Goal: Find specific page/section: Find specific page/section

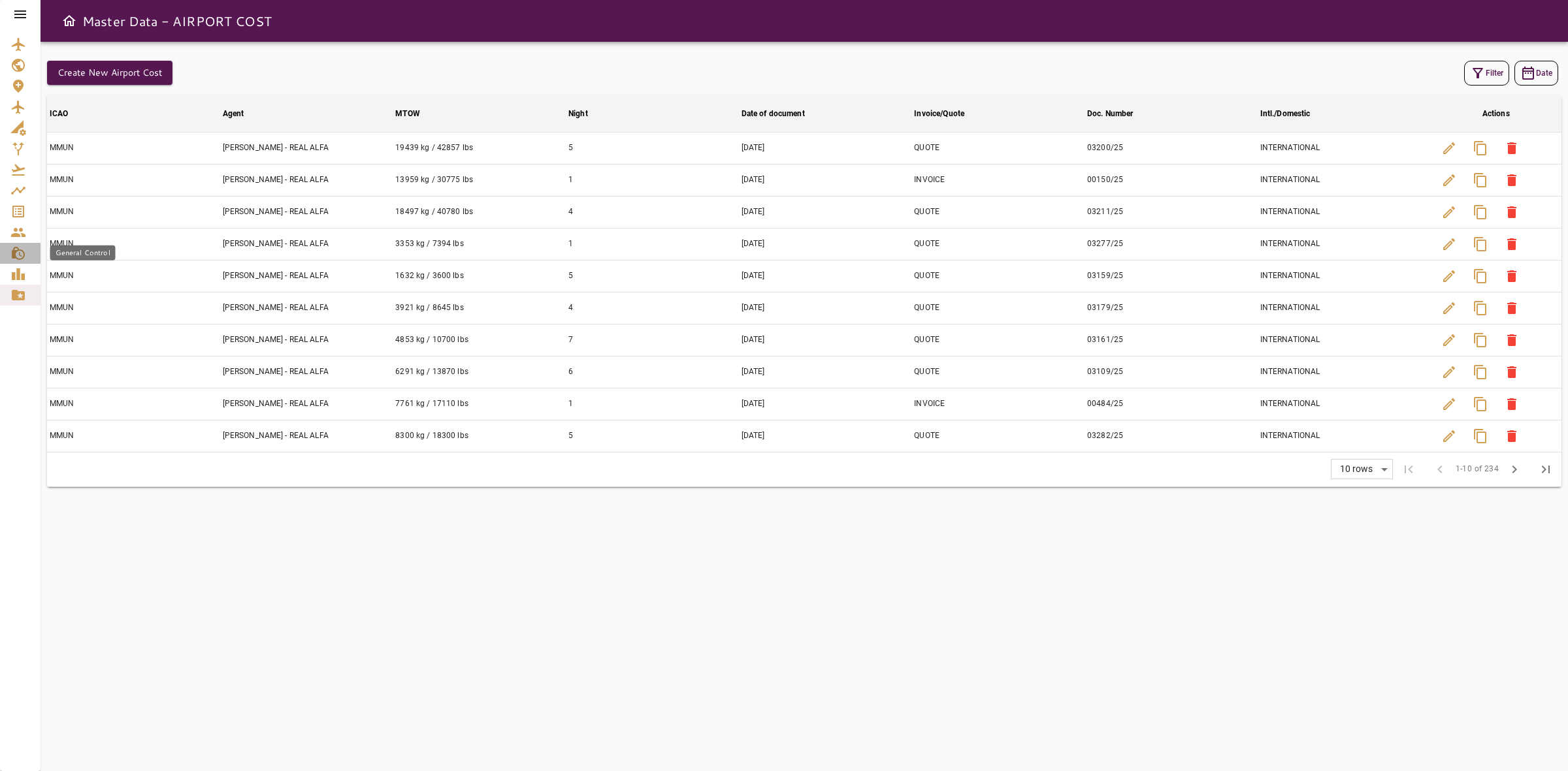
click at [20, 250] on icon "General Control" at bounding box center [19, 254] width 13 height 13
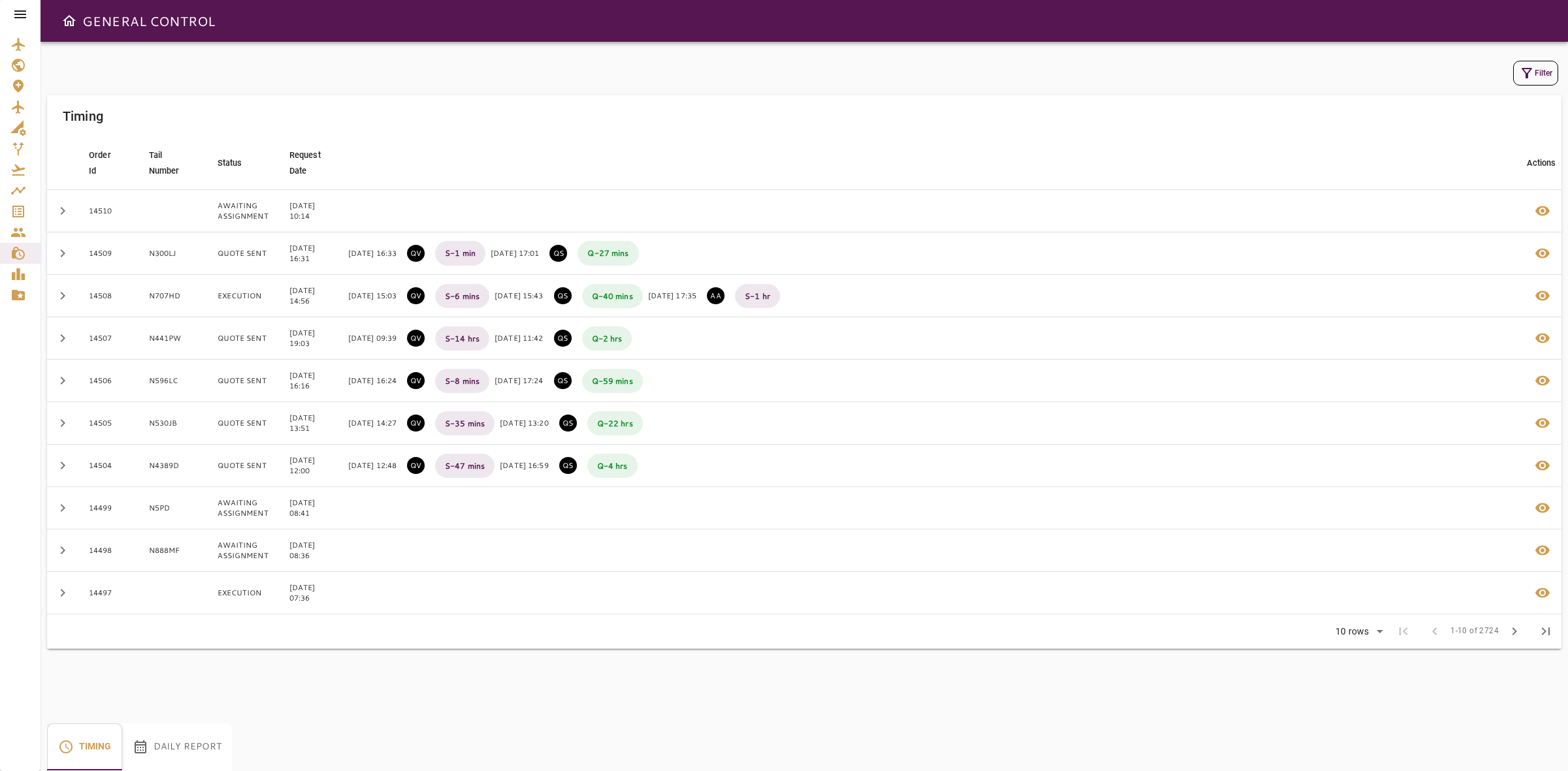
click at [158, 743] on button "Daily Report" at bounding box center [177, 746] width 110 height 47
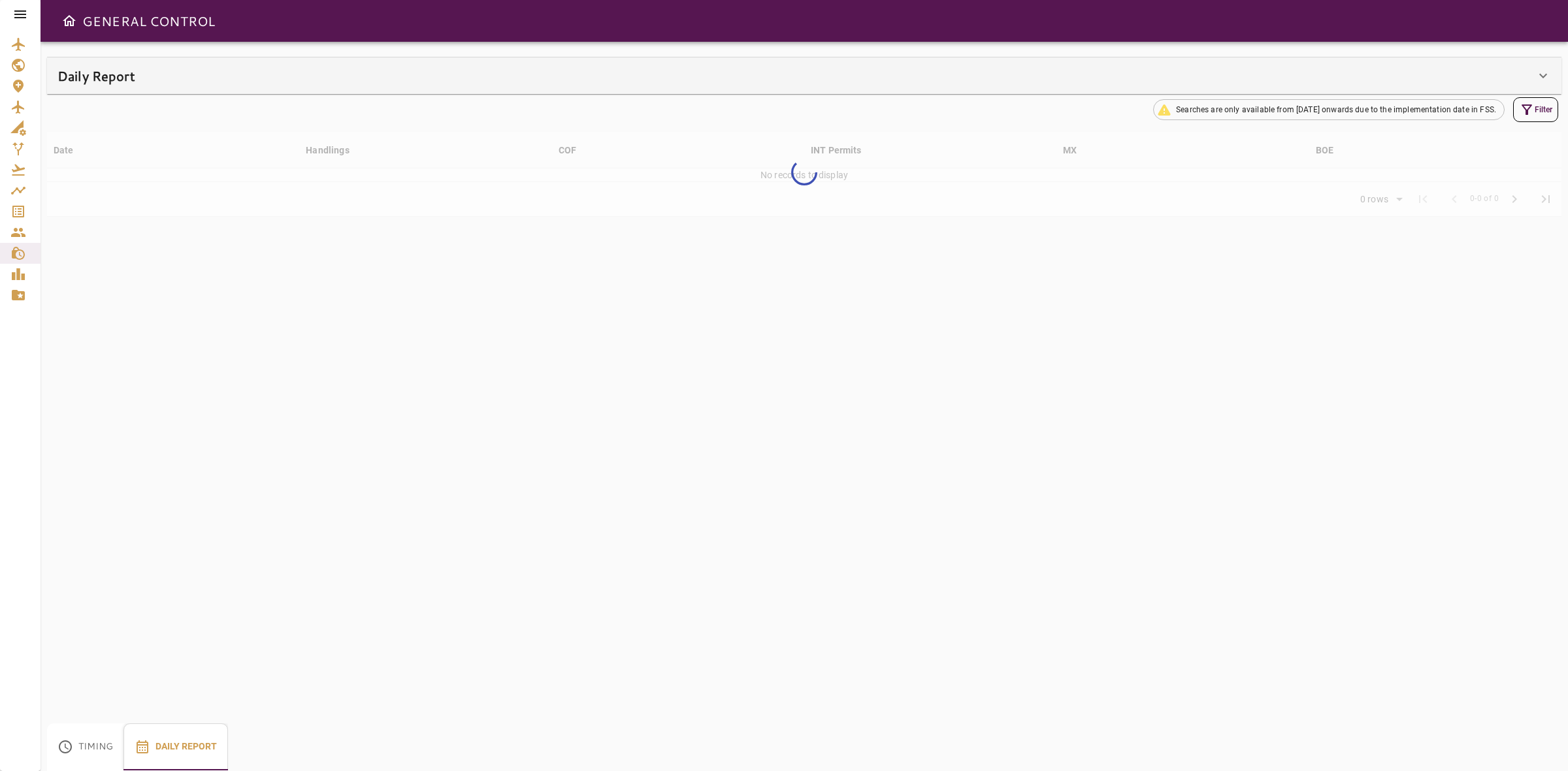
type input "**"
click at [467, 81] on div "Daily Report" at bounding box center [797, 76] width 1478 height 21
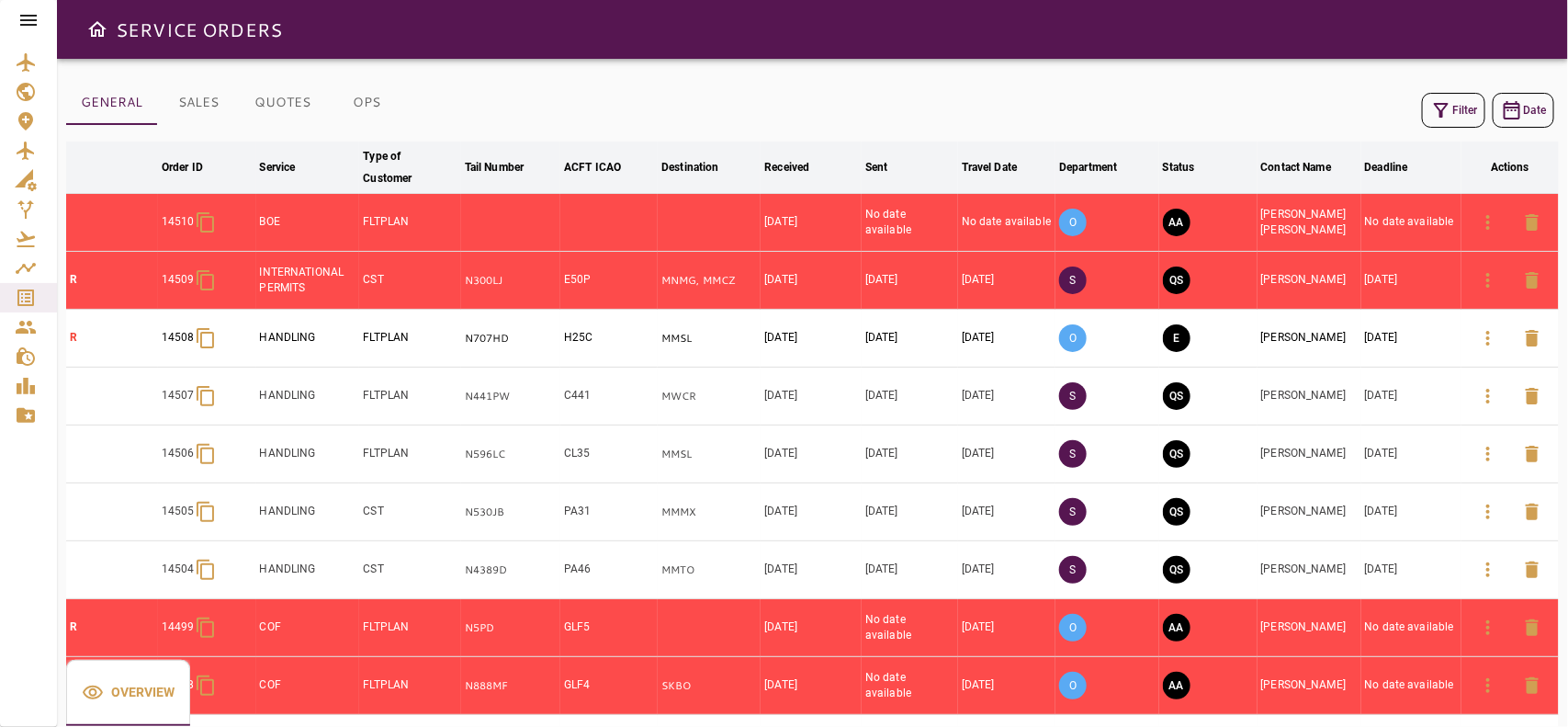
click at [37, 19] on icon at bounding box center [29, 21] width 22 height 22
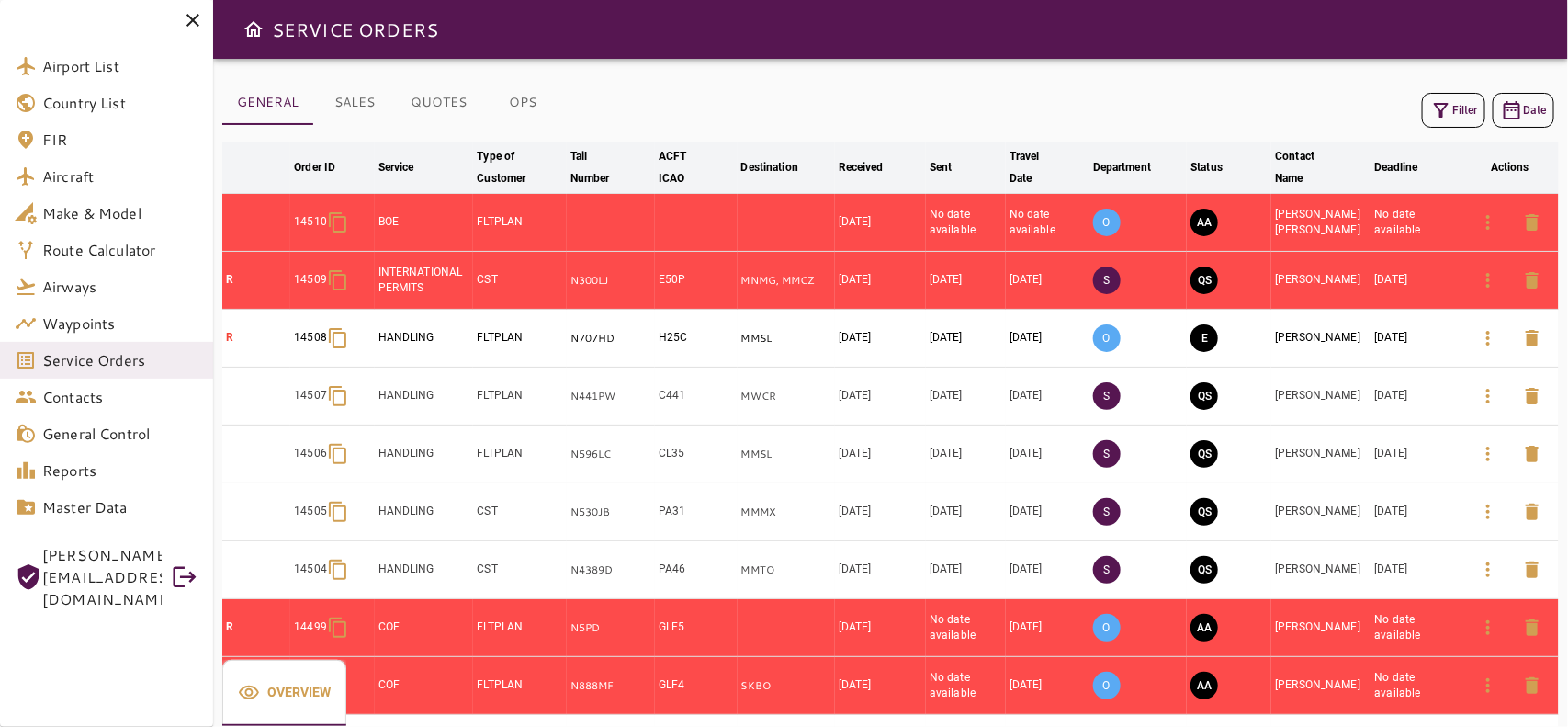
click at [52, 61] on span "Airport List" at bounding box center [120, 66] width 157 height 22
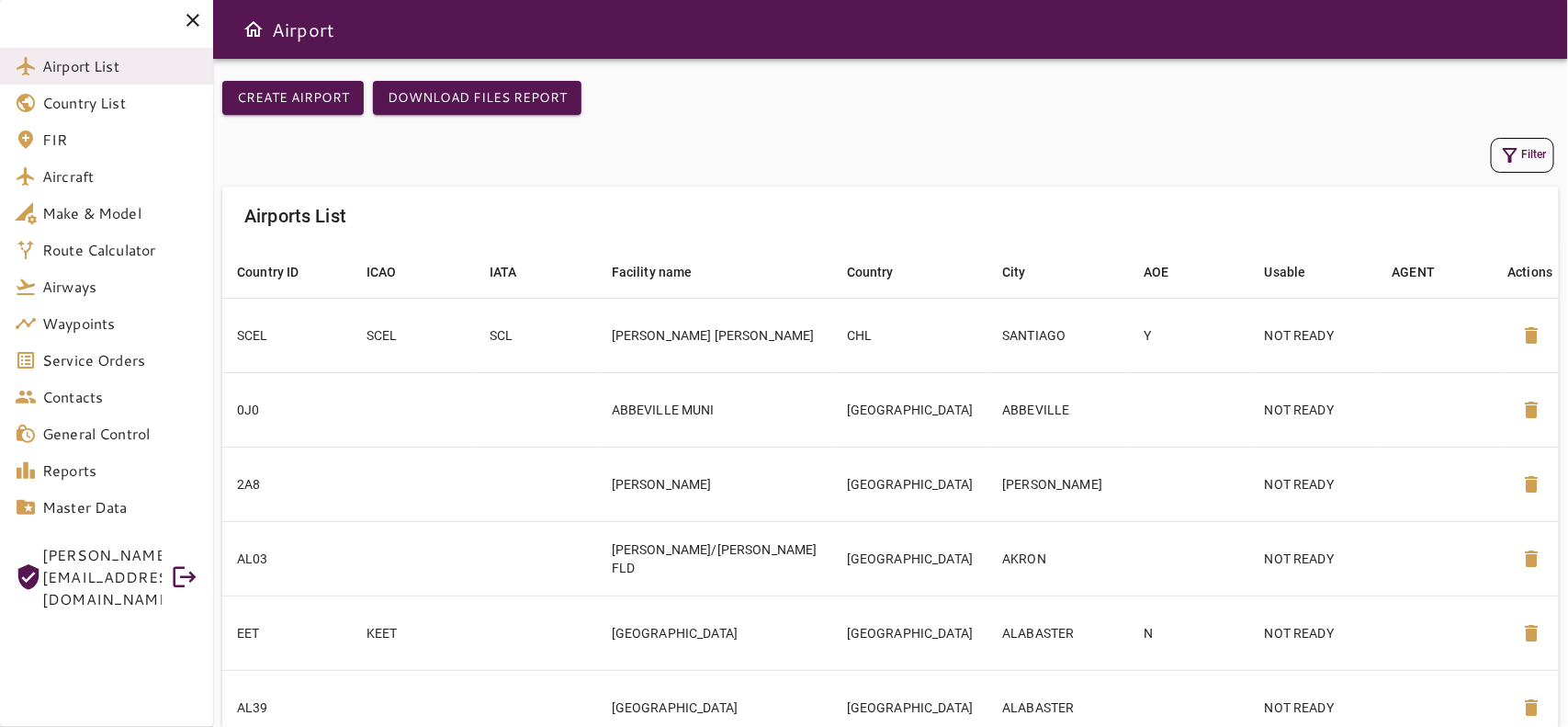
click at [1504, 158] on icon "button" at bounding box center [1510, 156] width 22 height 22
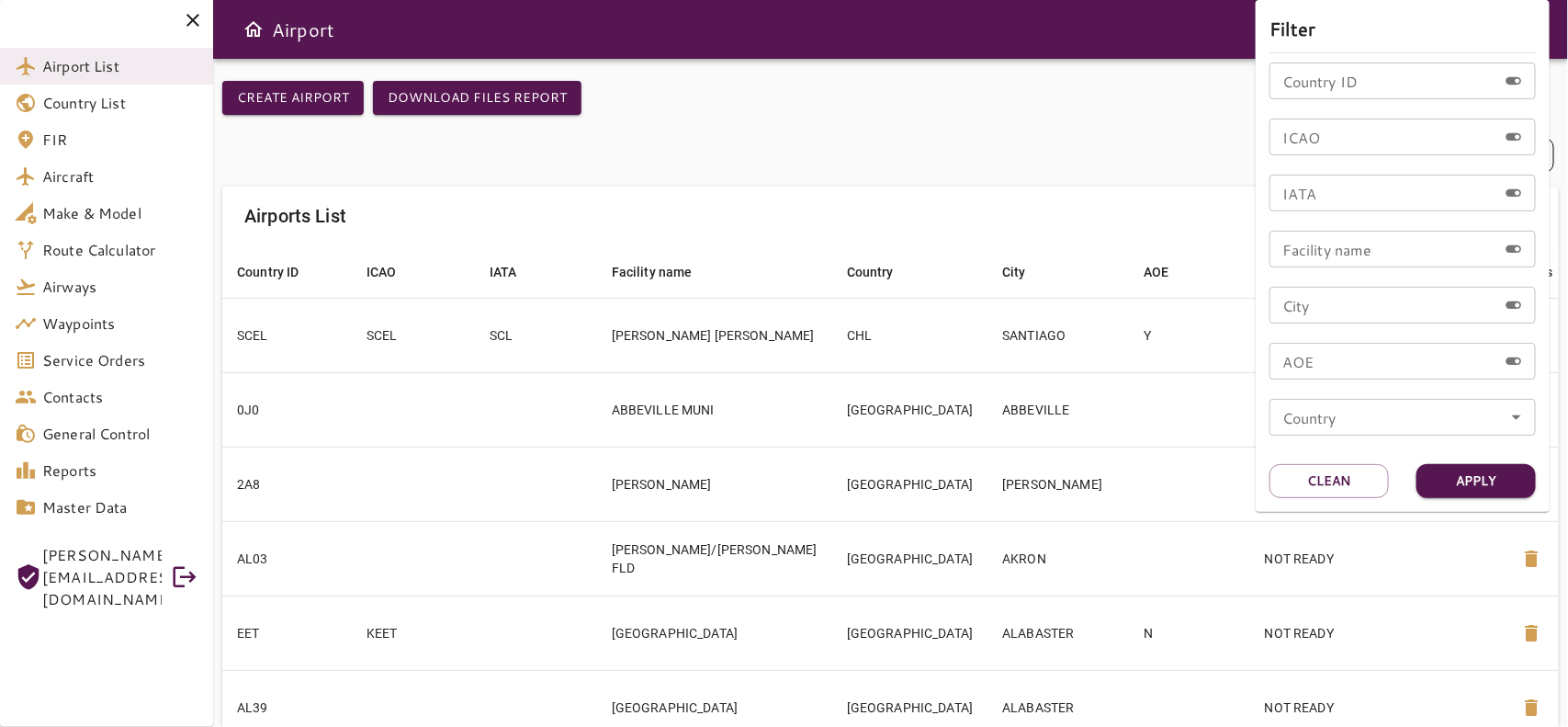
click at [525, 182] on div at bounding box center [784, 364] width 1568 height 727
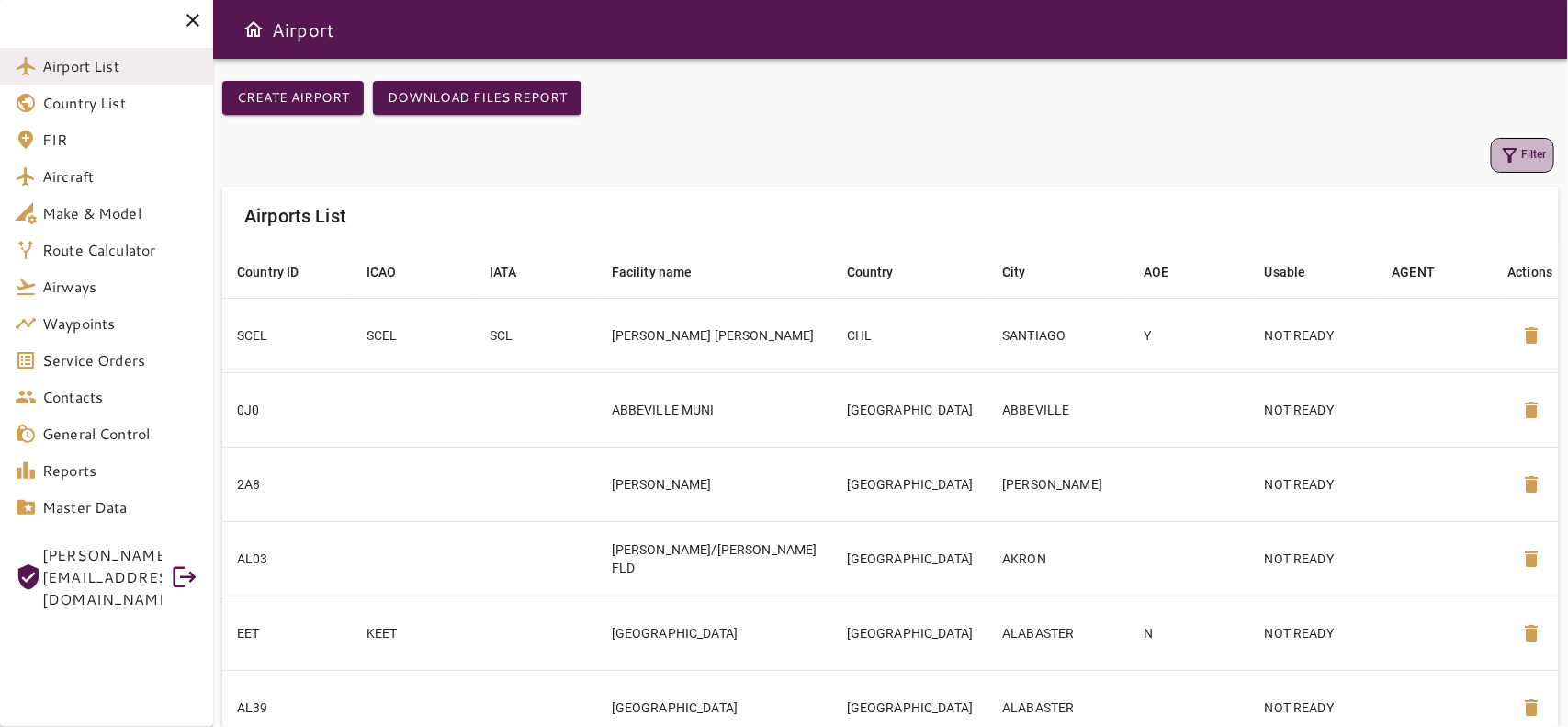
click at [1521, 158] on button "Filter" at bounding box center [1522, 155] width 63 height 34
